Goal: Information Seeking & Learning: Learn about a topic

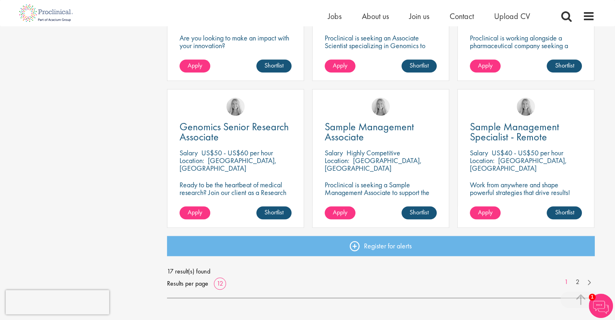
scroll to position [550, 0]
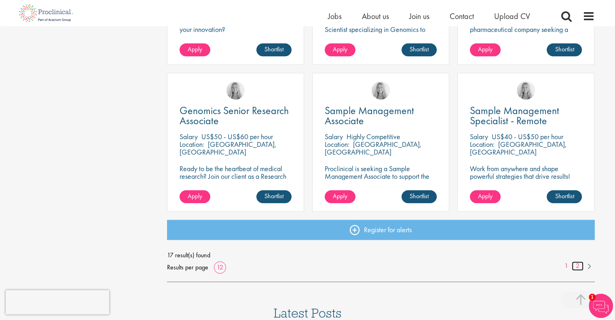
click at [577, 265] on link "2" at bounding box center [578, 265] width 12 height 9
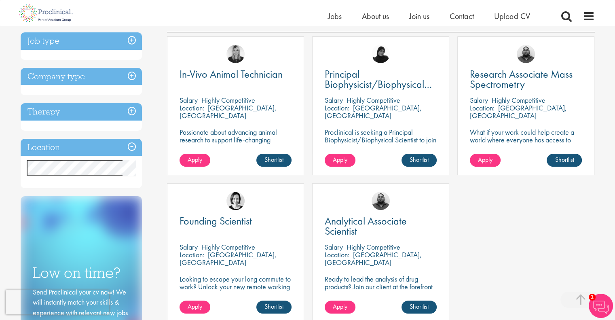
scroll to position [146, 0]
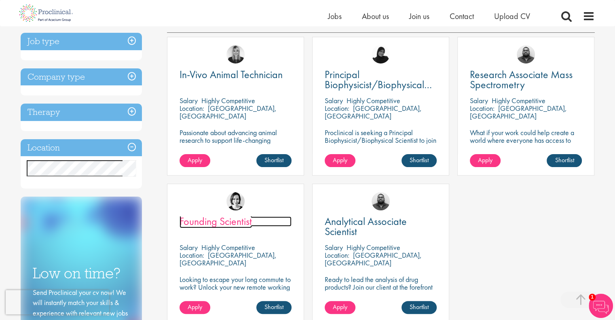
click at [218, 220] on span "Founding Scientist" at bounding box center [216, 221] width 72 height 14
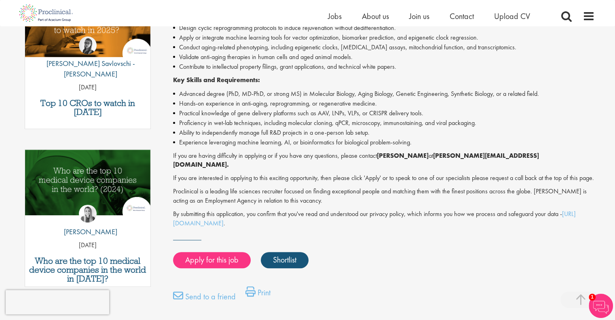
scroll to position [291, 0]
